Goal: Navigation & Orientation: Find specific page/section

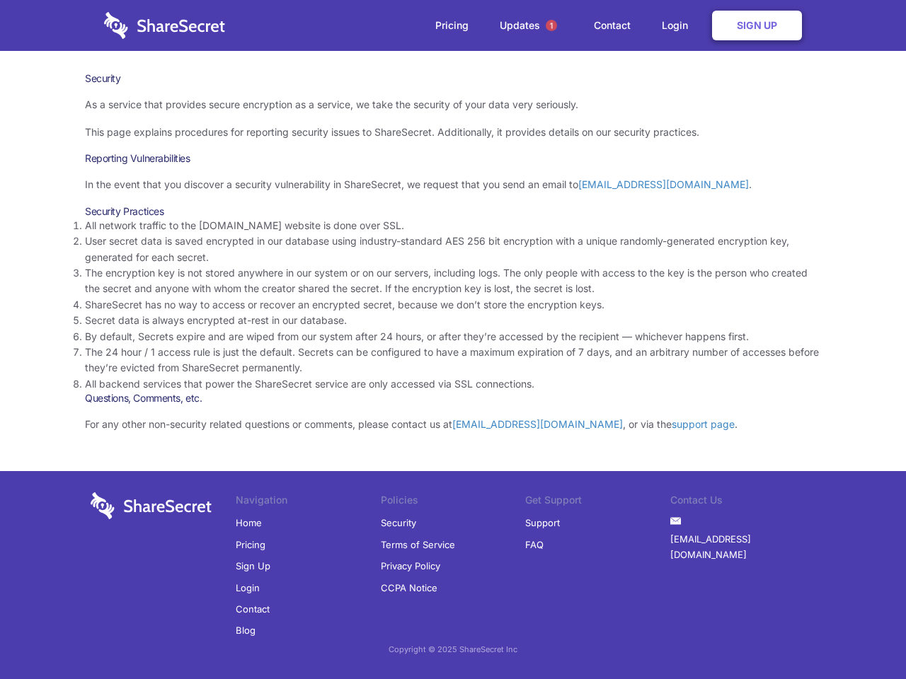
click at [453, 340] on li "By default, Secrets expire and are wiped from our system after 24 hours, or aft…" at bounding box center [453, 337] width 736 height 16
click at [551, 25] on span "1" at bounding box center [551, 25] width 11 height 11
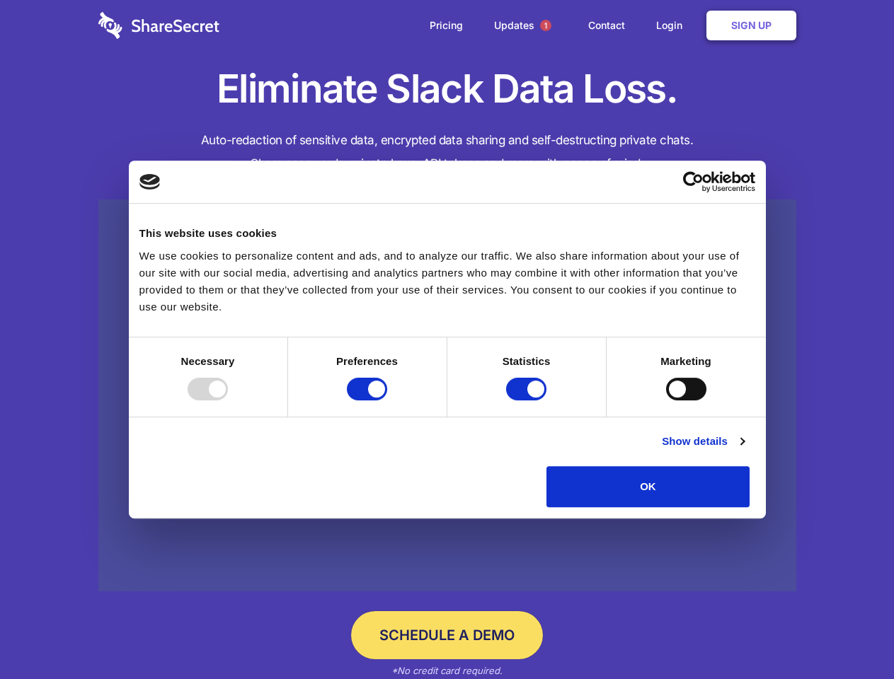
click at [228, 401] on div at bounding box center [208, 389] width 40 height 23
click at [387, 401] on input "Preferences" at bounding box center [367, 389] width 40 height 23
checkbox input "false"
click at [528, 401] on input "Statistics" at bounding box center [526, 389] width 40 height 23
checkbox input "false"
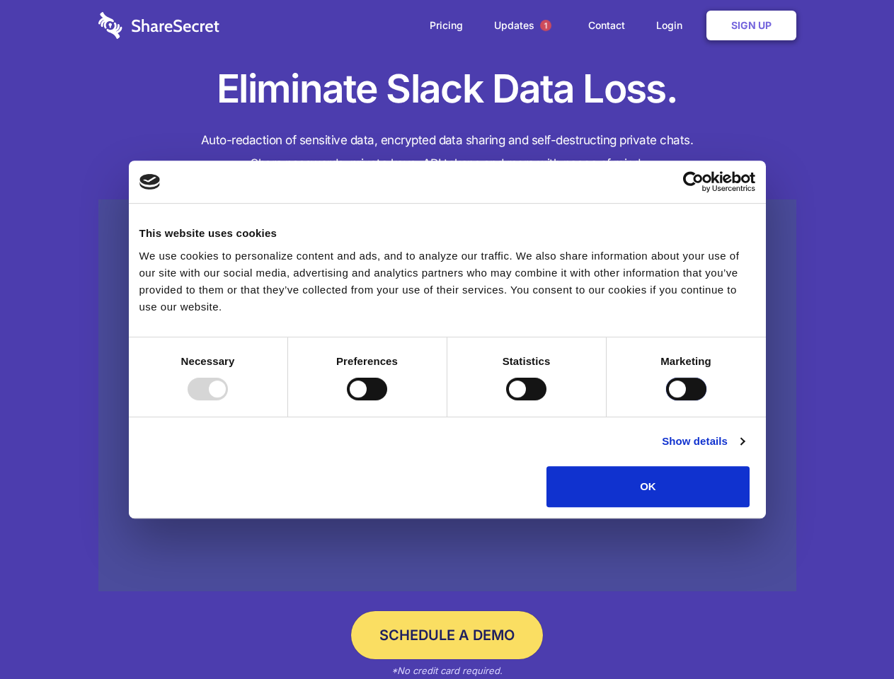
click at [666, 401] on input "Marketing" at bounding box center [686, 389] width 40 height 23
checkbox input "true"
click at [744, 450] on link "Show details" at bounding box center [703, 441] width 82 height 17
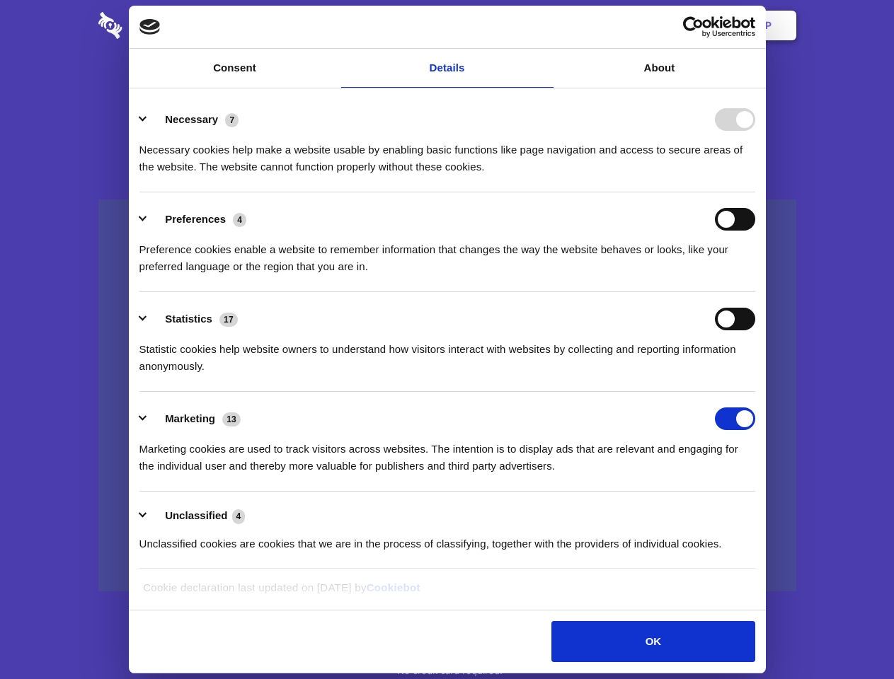
click at [755, 193] on li "Necessary 7 Necessary cookies help make a website usable by enabling basic func…" at bounding box center [447, 143] width 616 height 100
click at [545, 25] on span "1" at bounding box center [545, 25] width 11 height 11
